Goal: Information Seeking & Learning: Learn about a topic

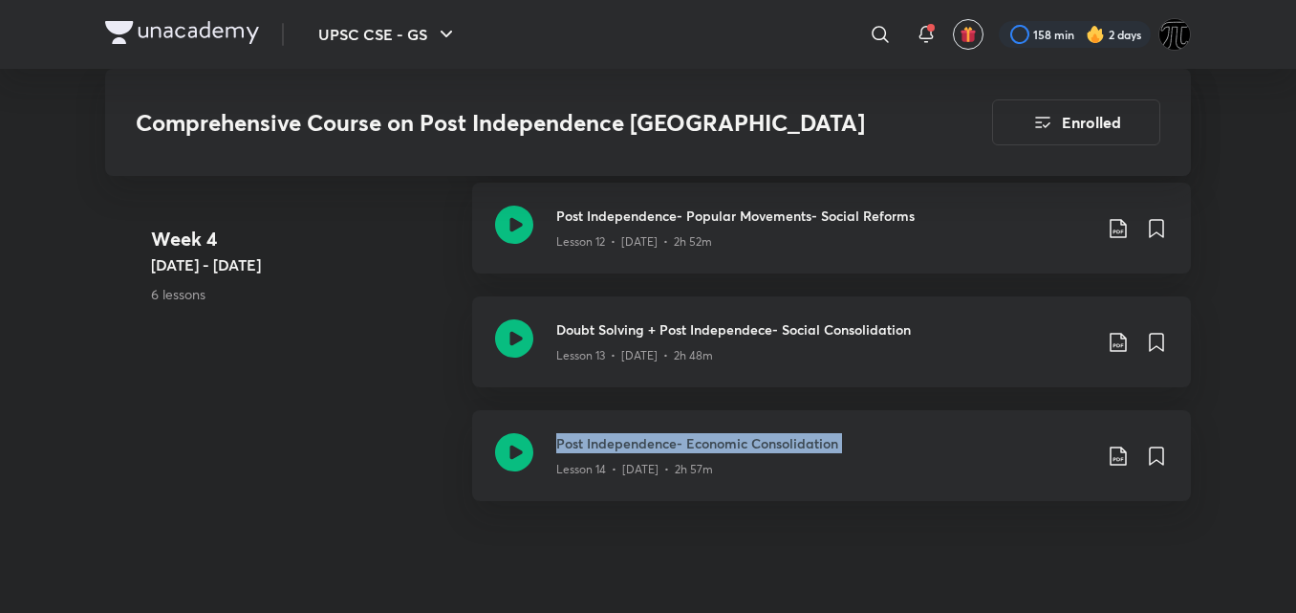
scroll to position [2772, 0]
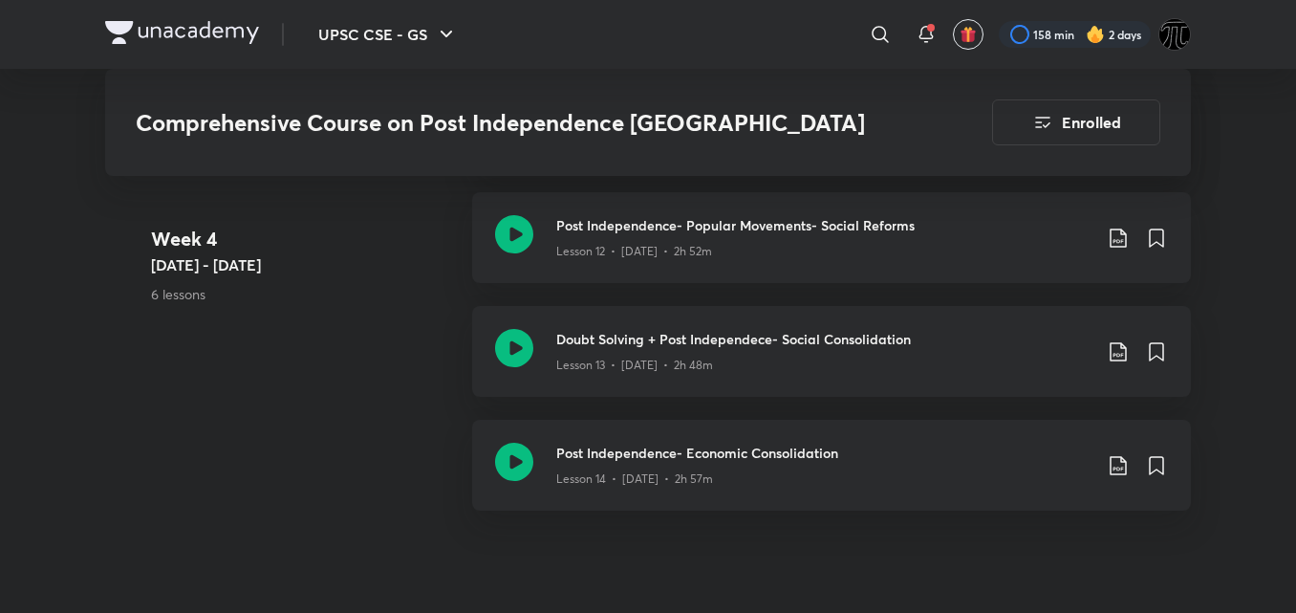
click at [430, 388] on div "Week [DATE] 2 - [DATE] 6 lessons Post Independence- Agriculture & Land Reforms-…" at bounding box center [648, 192] width 1086 height 683
